Goal: Book appointment/travel/reservation

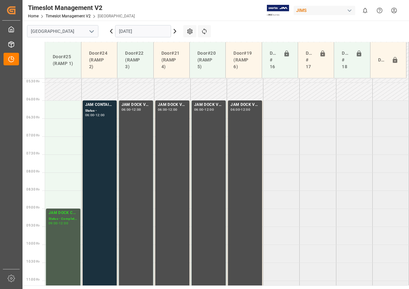
scroll to position [193, 0]
click at [135, 30] on input "[DATE]" at bounding box center [143, 31] width 56 height 12
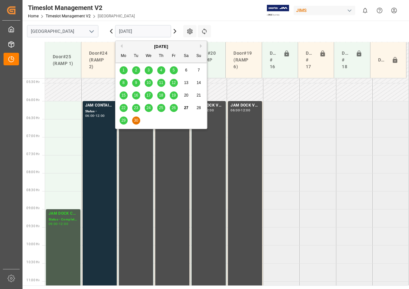
click at [122, 120] on span "29" at bounding box center [123, 120] width 4 height 5
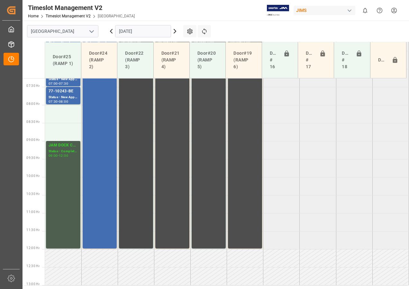
scroll to position [197, 0]
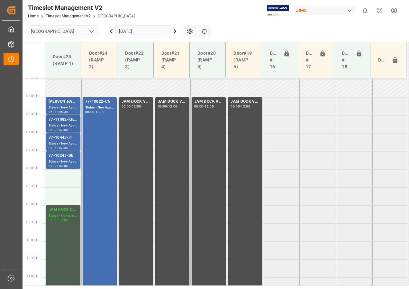
click at [74, 124] on div "Status - New Appointment" at bounding box center [63, 125] width 29 height 5
click at [64, 144] on div "Status - New Appointment" at bounding box center [63, 143] width 29 height 5
click at [64, 154] on div "77-10243-BE" at bounding box center [63, 156] width 29 height 6
click at [64, 142] on div "Status - New Appointment" at bounding box center [63, 143] width 29 height 5
click at [64, 123] on div "Status - New Appointment" at bounding box center [63, 125] width 29 height 5
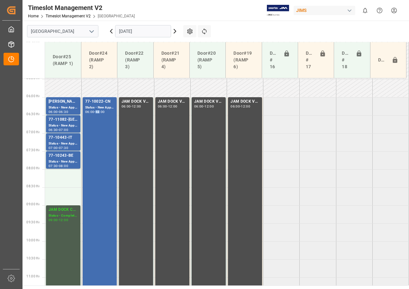
click at [101, 110] on div "12:00" at bounding box center [100, 111] width 9 height 3
click at [67, 157] on div "77-10243-BE" at bounding box center [63, 156] width 29 height 6
click at [66, 138] on div "77-10443-IT" at bounding box center [63, 137] width 29 height 6
click at [66, 124] on div "Status - New Appointment" at bounding box center [63, 125] width 29 height 5
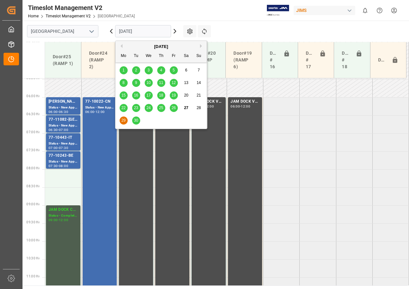
click at [138, 32] on input "[DATE]" at bounding box center [143, 31] width 56 height 12
click at [137, 121] on span "30" at bounding box center [136, 120] width 4 height 5
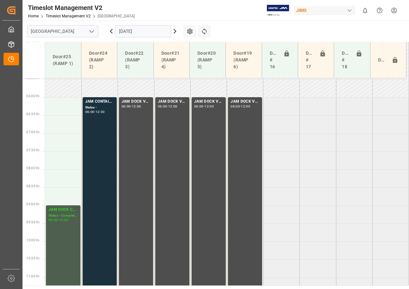
click at [125, 32] on input "[DATE]" at bounding box center [143, 31] width 56 height 12
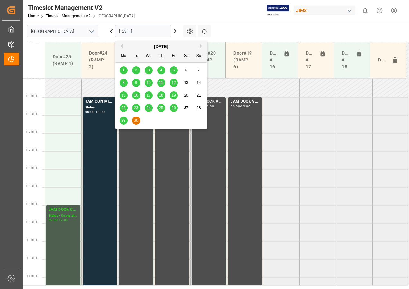
click at [124, 121] on span "29" at bounding box center [123, 120] width 4 height 5
